Goal: Find specific page/section: Find specific page/section

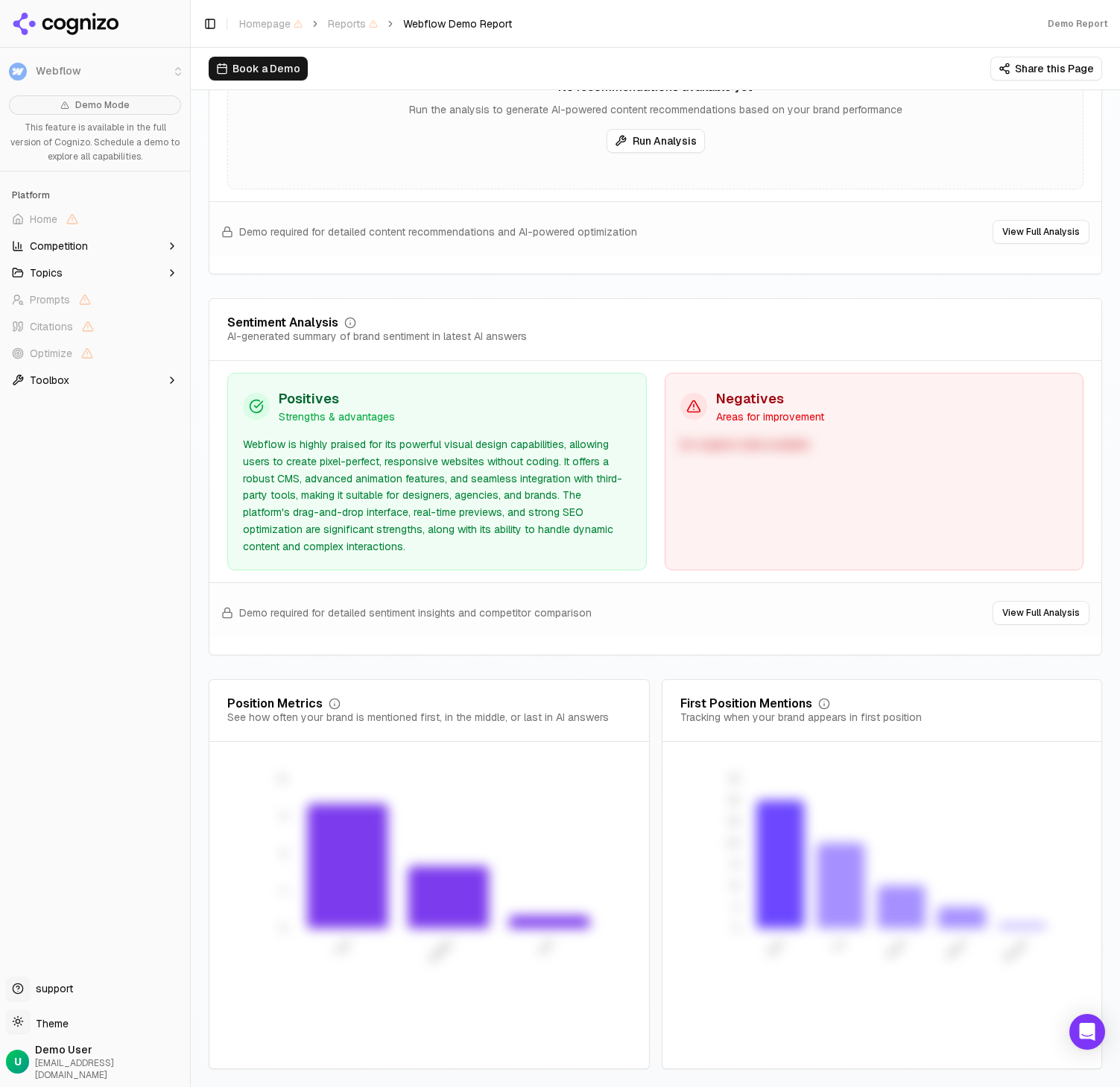
scroll to position [2566, 0]
click at [175, 270] on icon "button" at bounding box center [173, 273] width 12 height 12
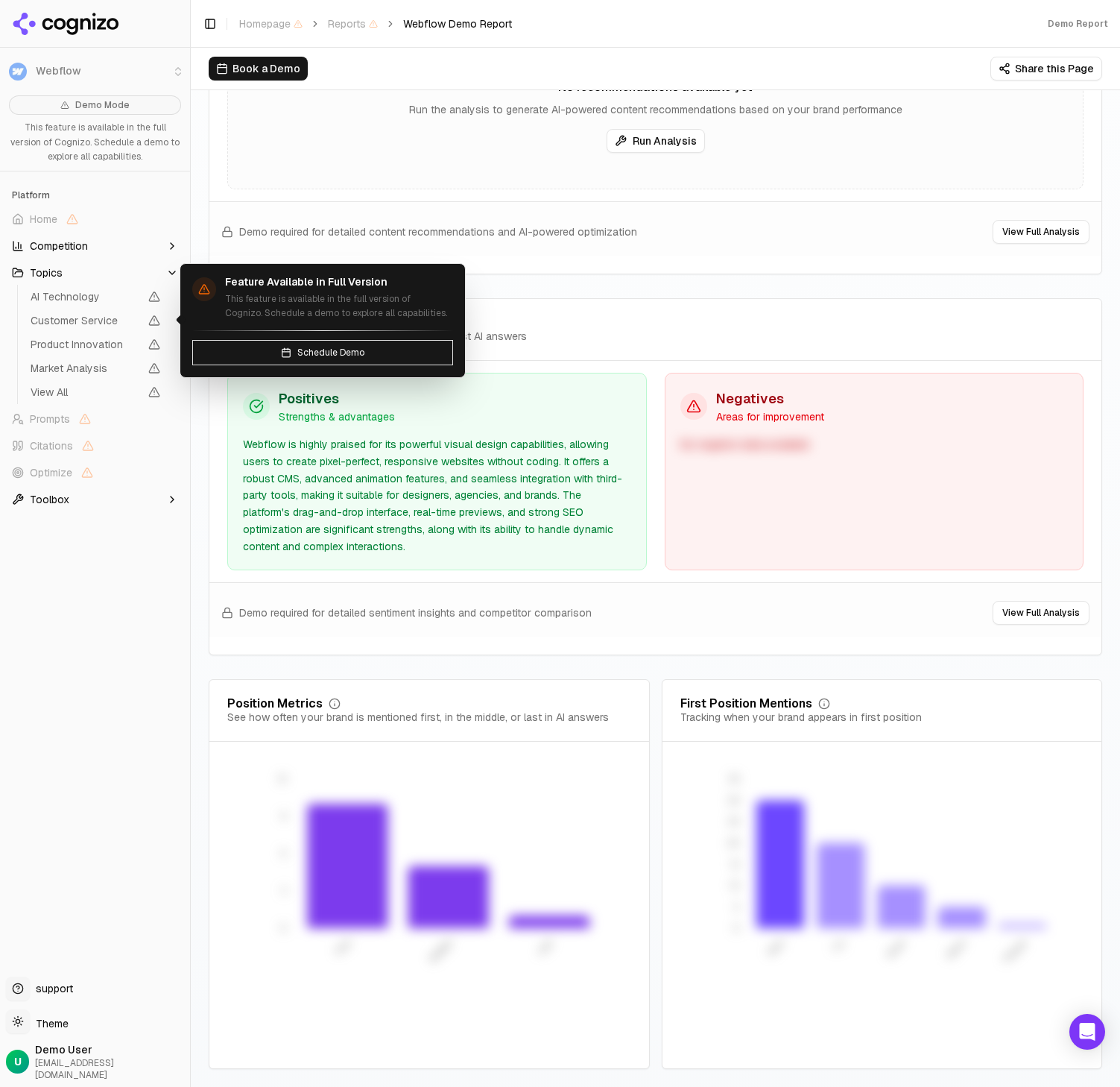
click at [107, 307] on ul "AI Technology Customer Service Product Innovation Market Analysis View All" at bounding box center [95, 344] width 157 height 119
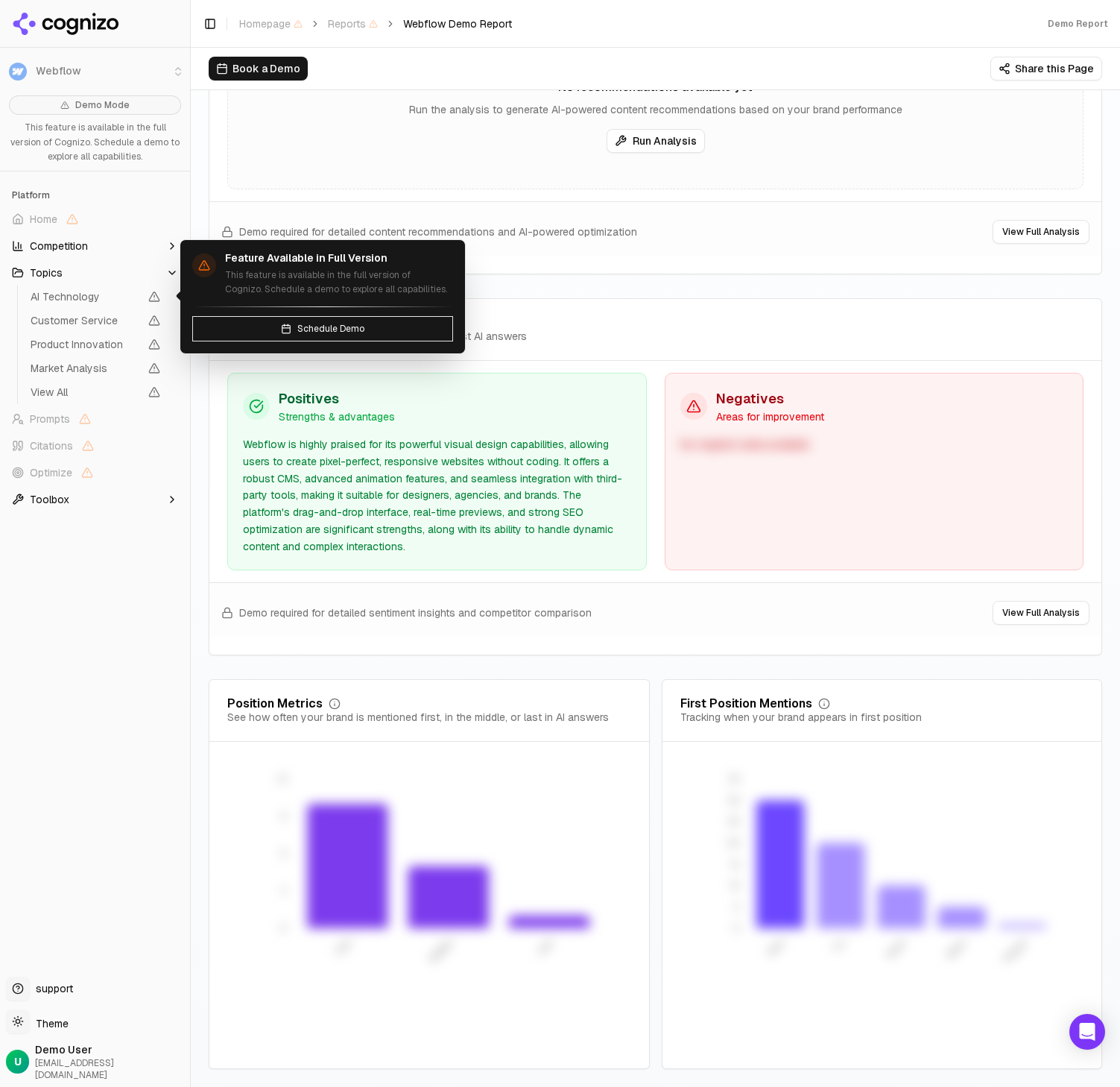
click at [107, 297] on span "AI Technology" at bounding box center [85, 296] width 109 height 15
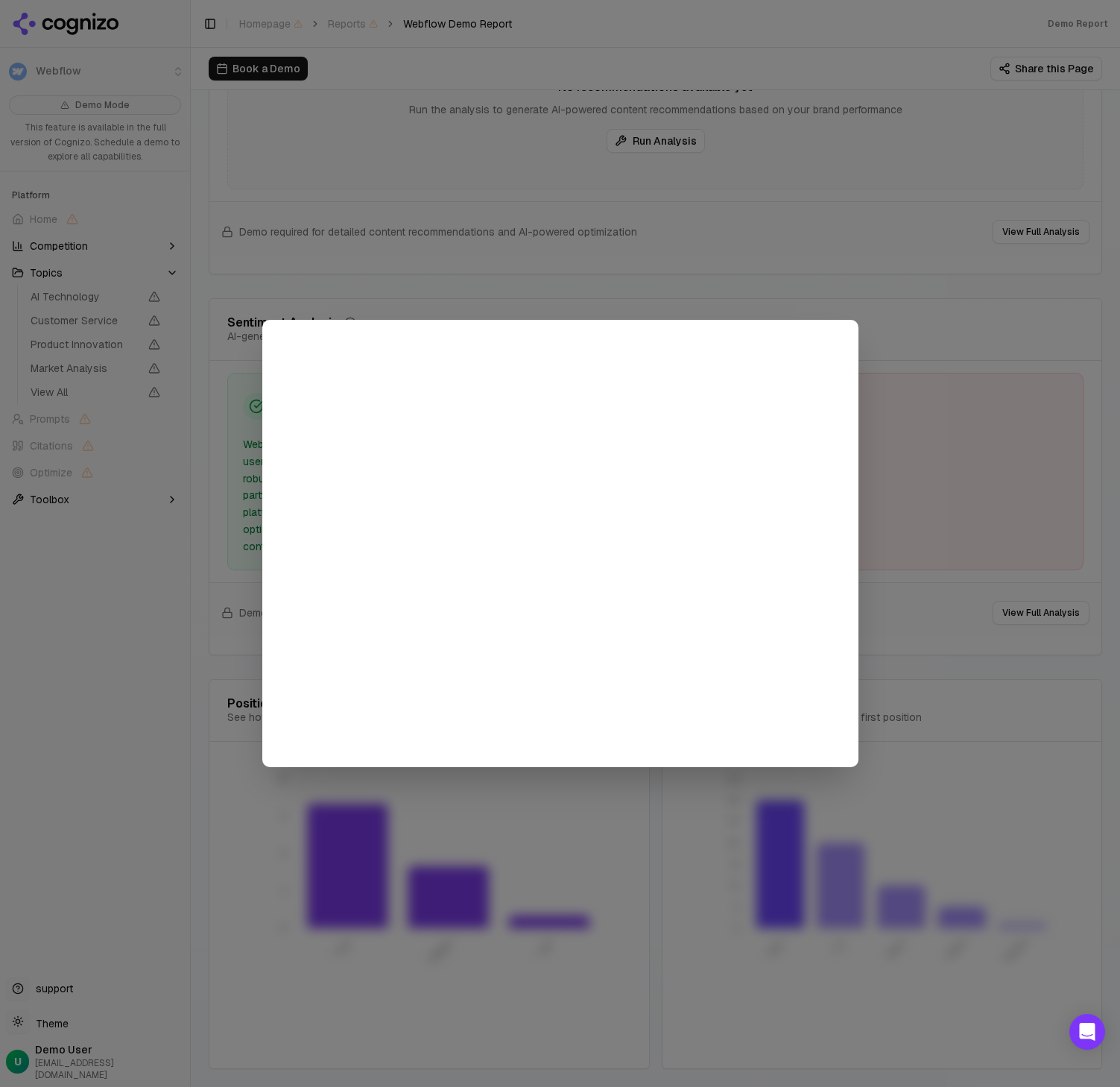
click at [839, 246] on div at bounding box center [560, 544] width 1120 height 1087
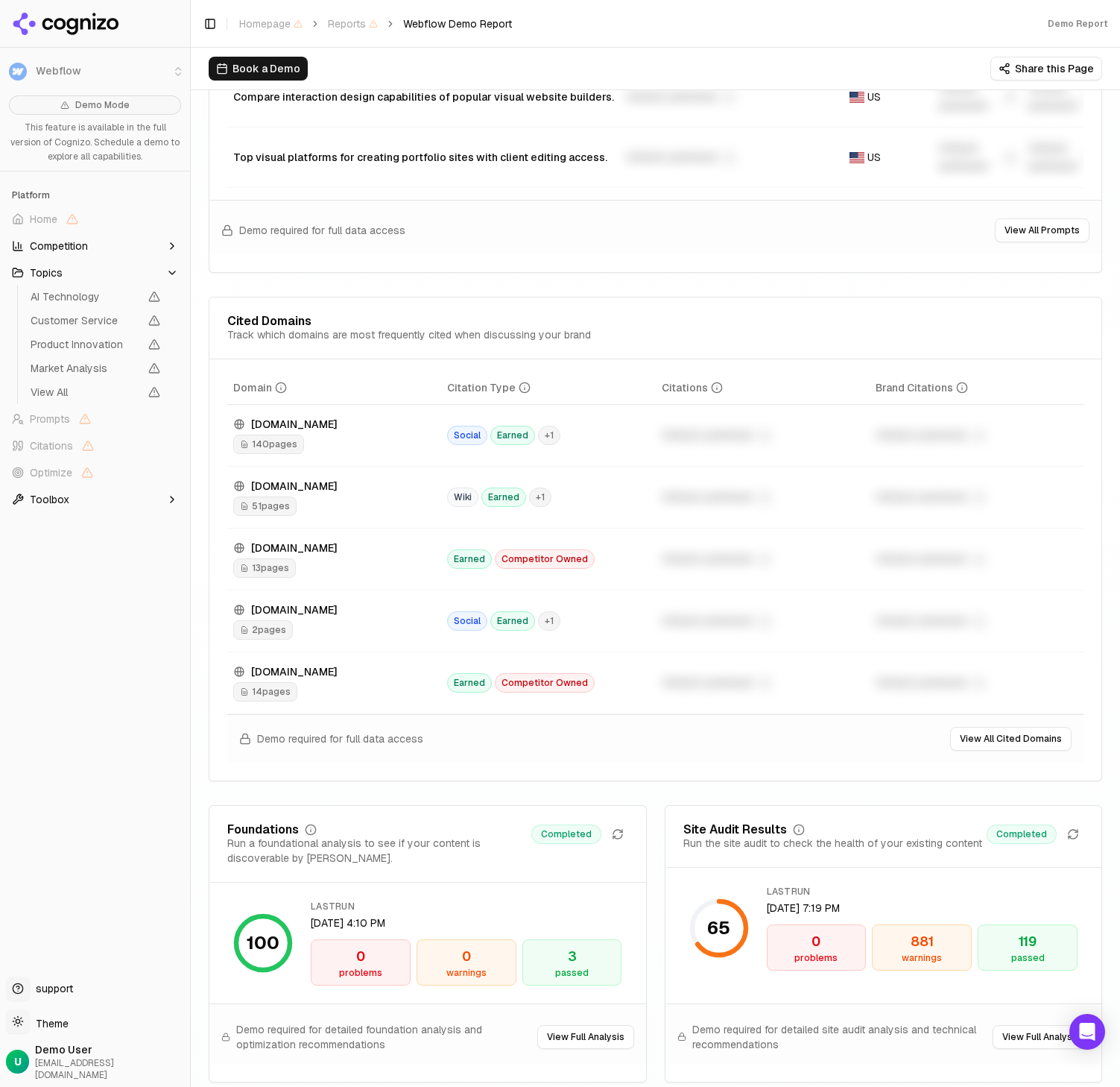
scroll to position [150, 0]
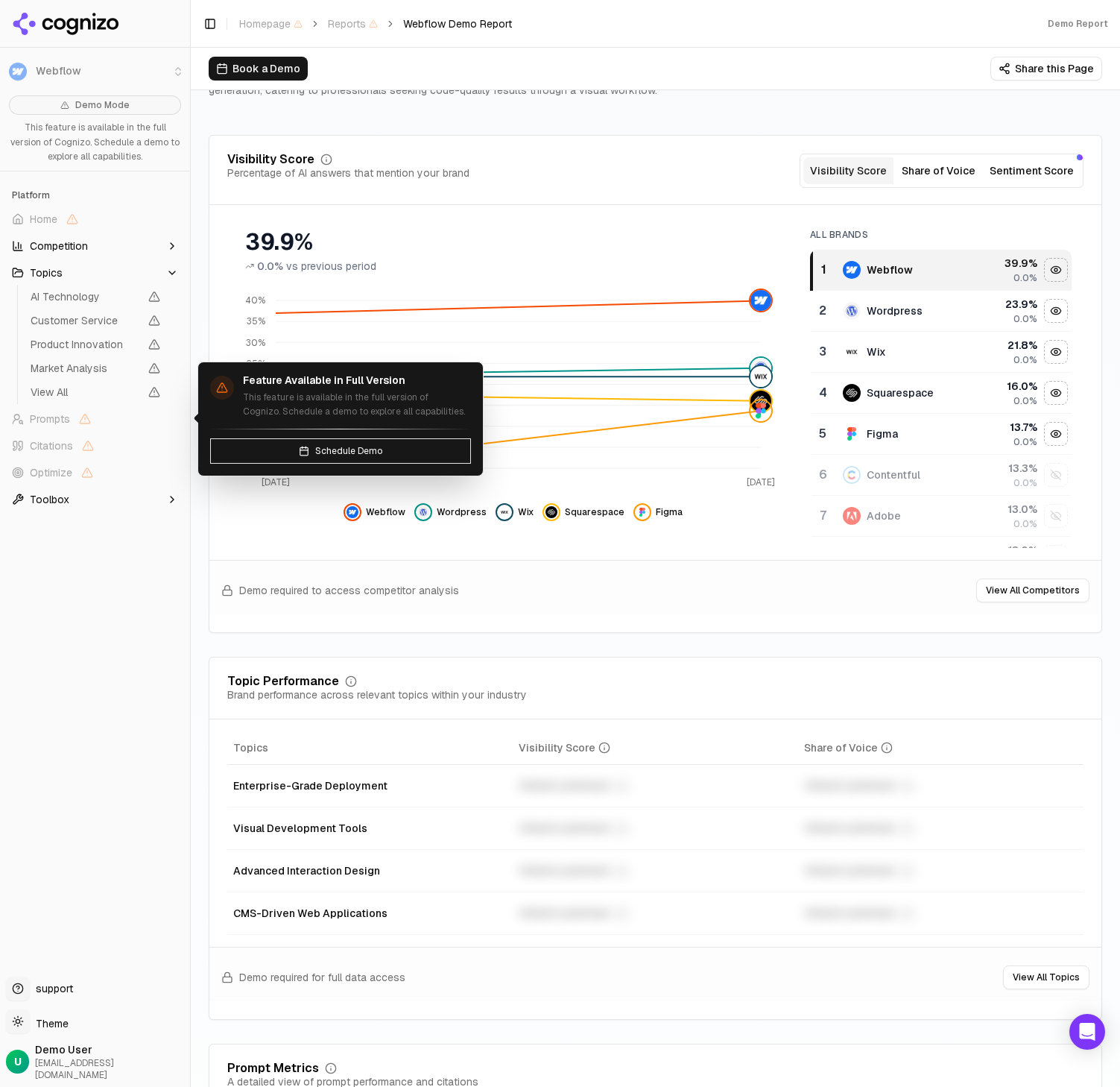
click at [80, 425] on span "Prompts" at bounding box center [95, 419] width 179 height 24
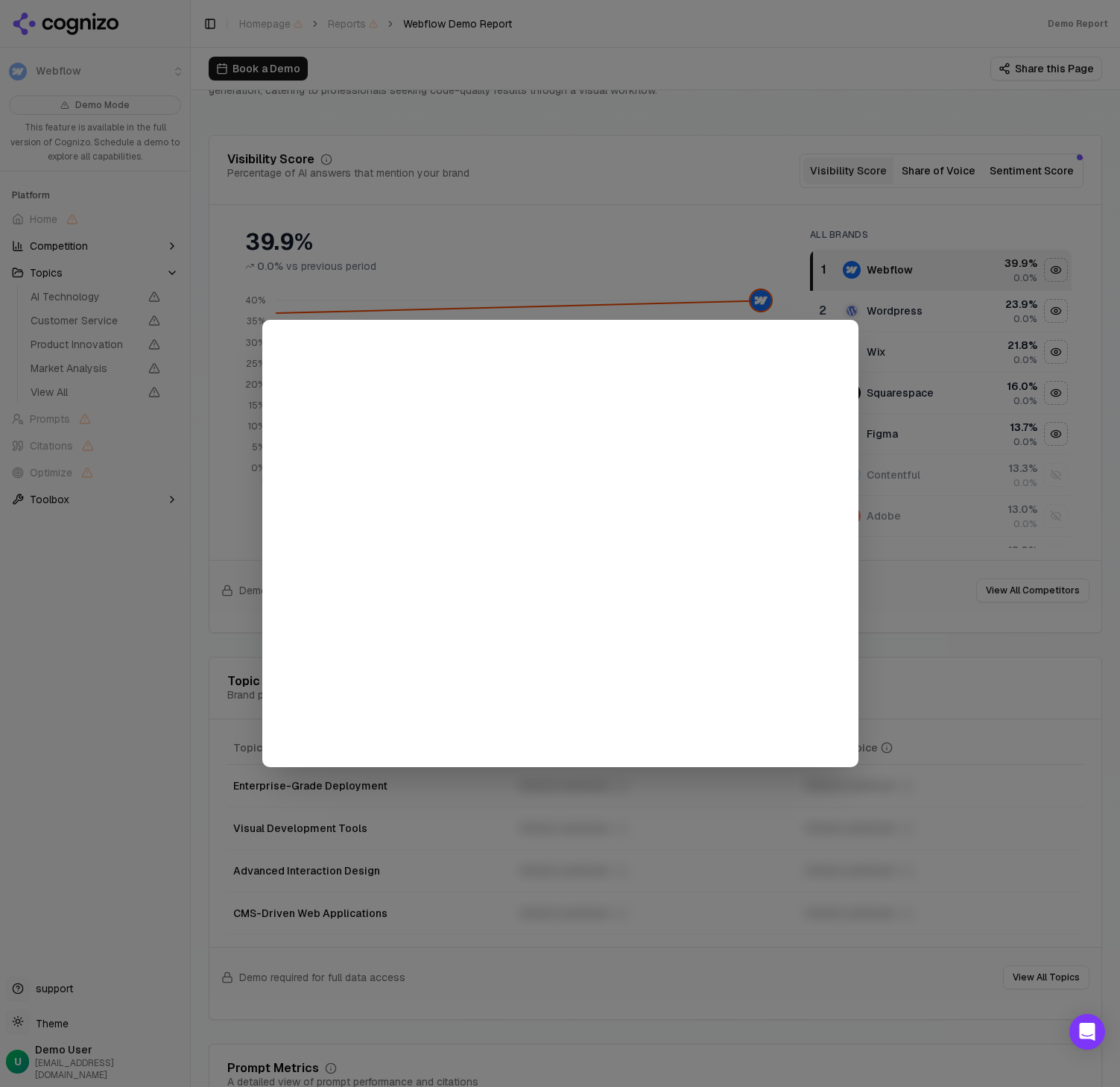
click at [697, 264] on div at bounding box center [560, 544] width 1120 height 1087
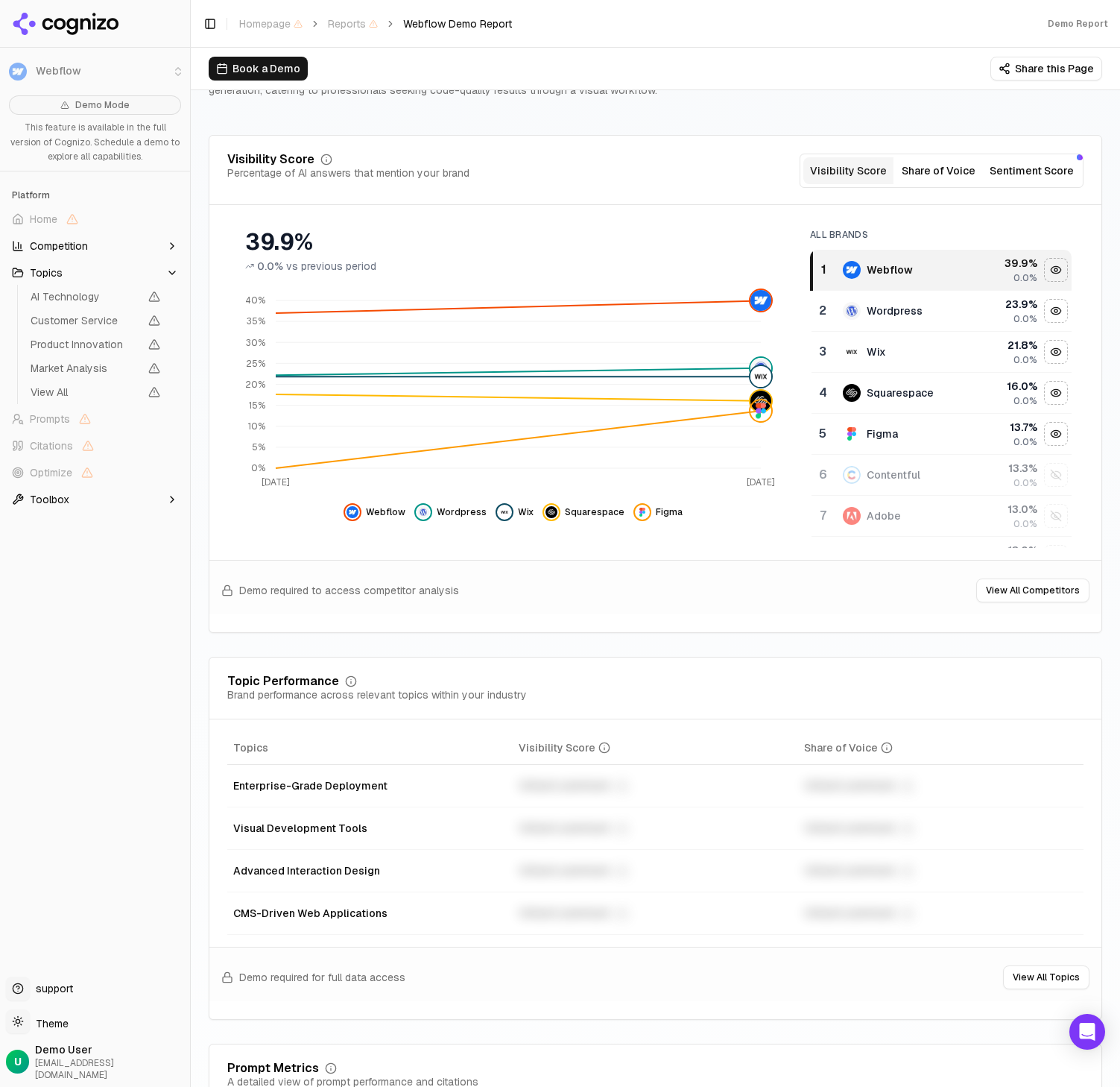
click at [1033, 167] on button "Sentiment Score" at bounding box center [1032, 170] width 96 height 27
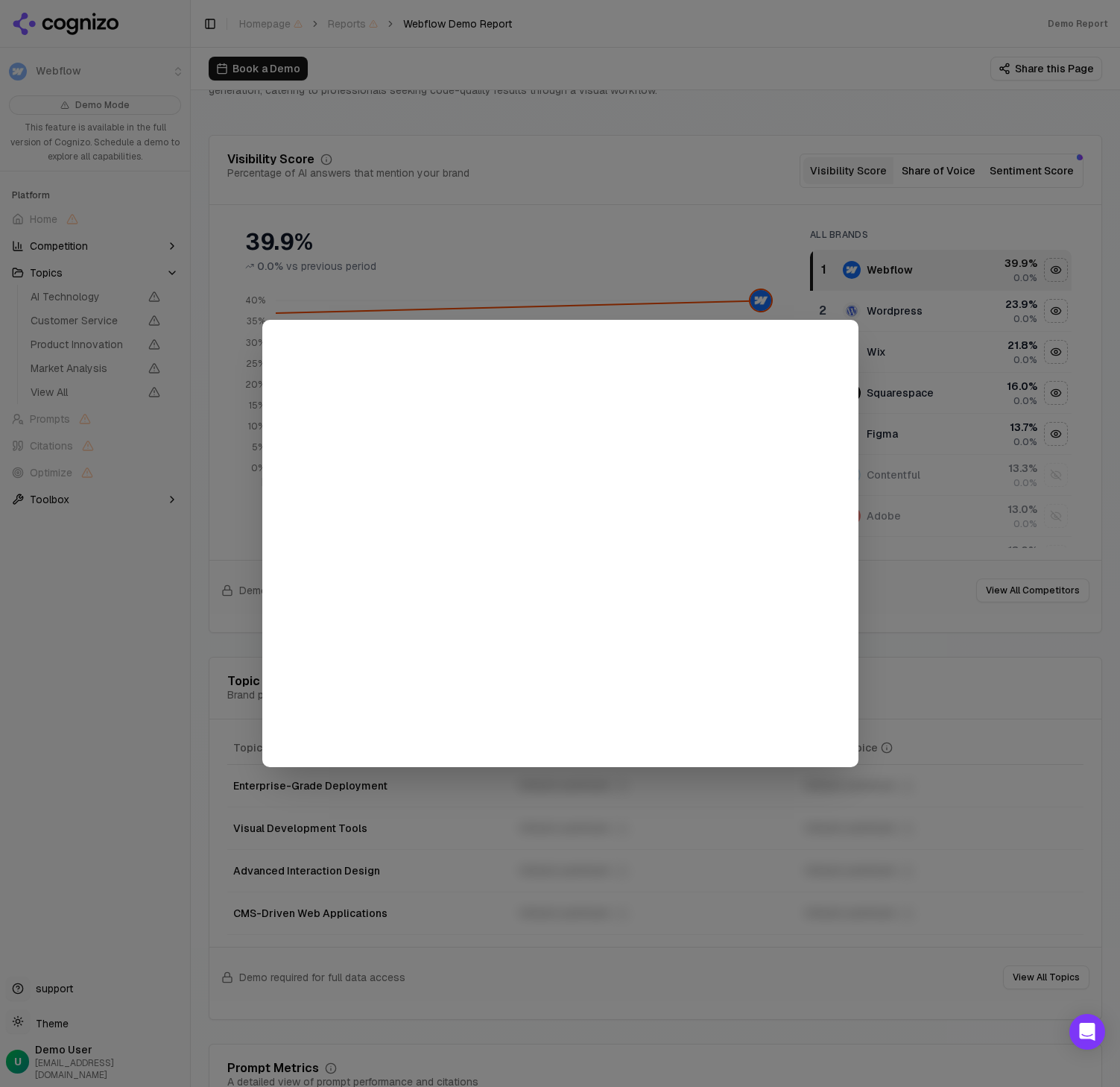
click at [639, 239] on div at bounding box center [560, 544] width 1120 height 1087
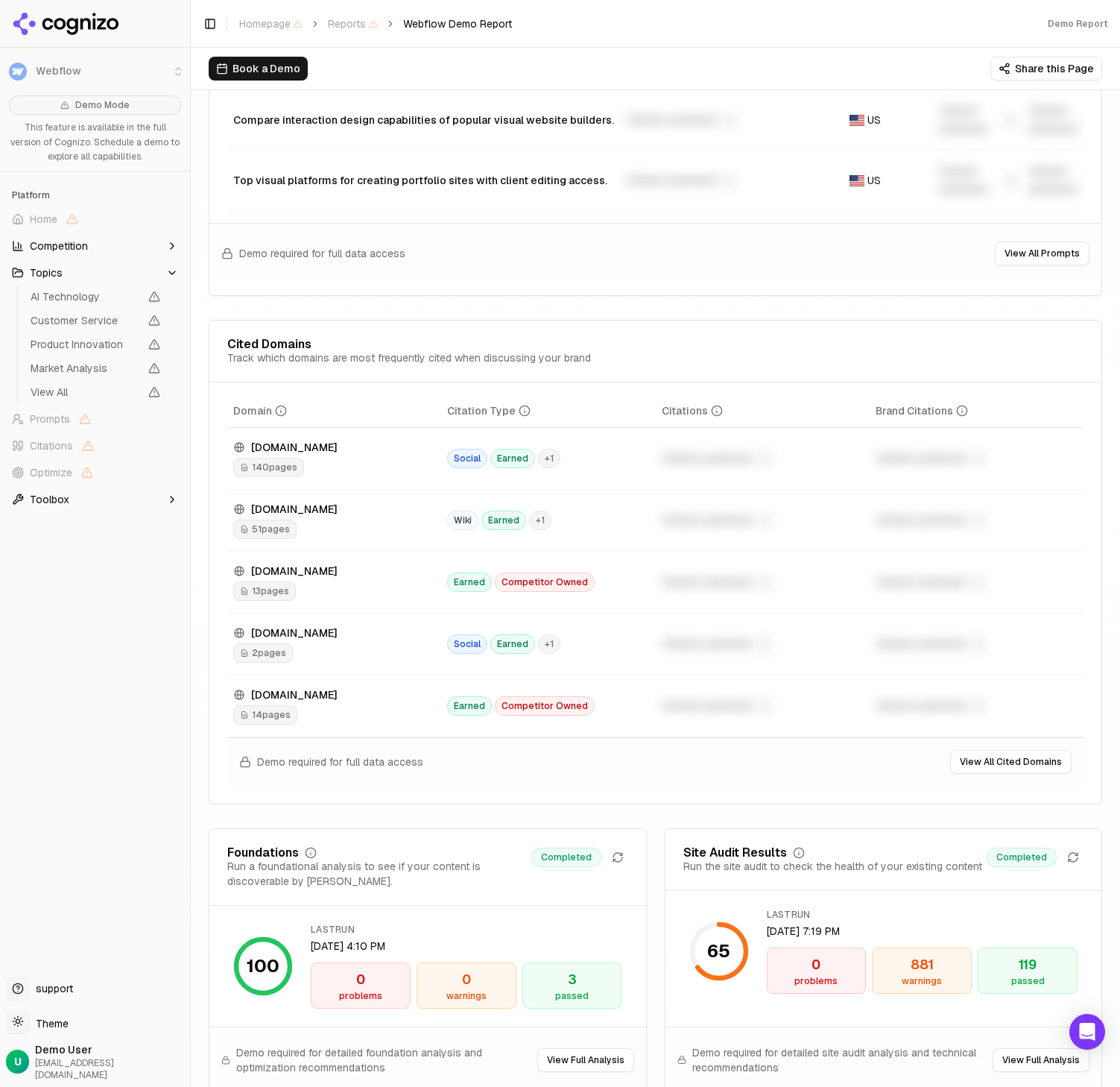
scroll to position [1594, 0]
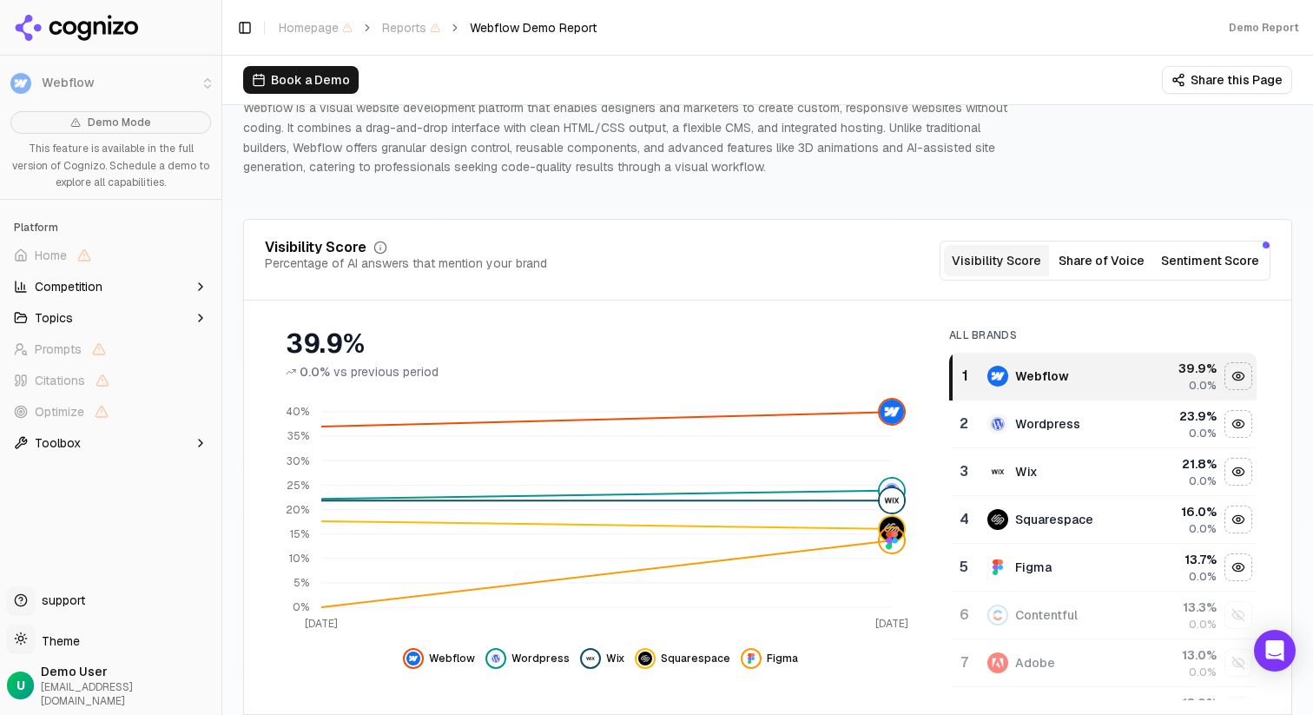
scroll to position [114, 0]
